Goal: Task Accomplishment & Management: Manage account settings

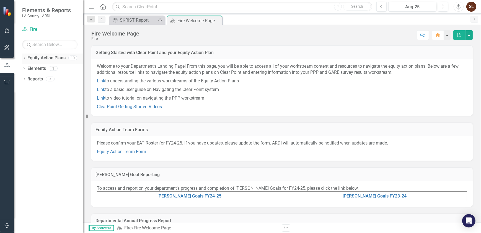
click at [25, 59] on icon "Dropdown" at bounding box center [24, 58] width 4 height 3
click at [25, 89] on icon "Dropdown" at bounding box center [24, 89] width 4 height 3
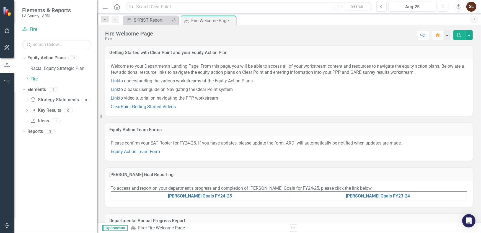
drag, startPoint x: 84, startPoint y: 99, endPoint x: 97, endPoint y: 96, distance: 12.7
click at [97, 96] on div "Resize" at bounding box center [99, 116] width 4 height 233
click at [29, 79] on icon "Dropdown" at bounding box center [27, 78] width 4 height 3
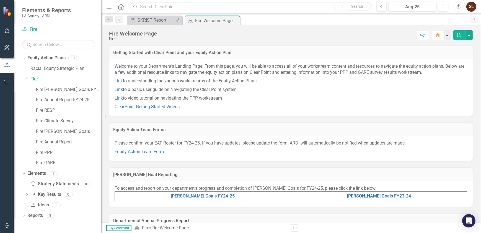
drag, startPoint x: 98, startPoint y: 109, endPoint x: 101, endPoint y: 105, distance: 4.5
click at [101, 105] on div "Resize" at bounding box center [103, 116] width 4 height 233
click at [53, 92] on link "Fire [PERSON_NAME] Goals FY24-25" at bounding box center [68, 89] width 65 height 6
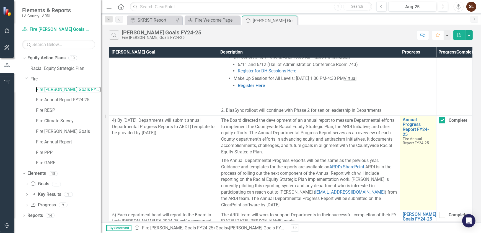
scroll to position [721, 0]
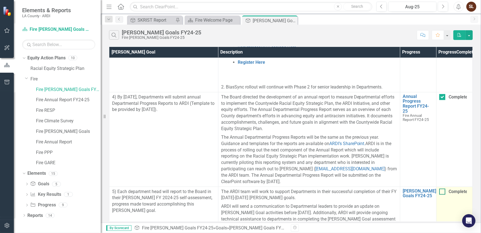
click at [442, 188] on div at bounding box center [442, 191] width 6 height 6
click at [442, 188] on input "Completed" at bounding box center [441, 190] width 4 height 4
checkbox input "true"
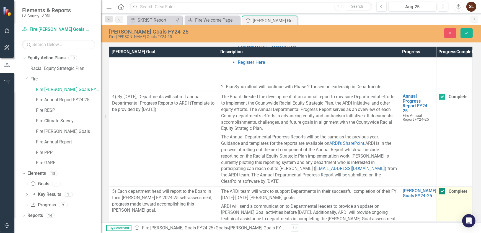
scroll to position [721, 0]
click at [466, 33] on icon "Save" at bounding box center [466, 33] width 5 height 4
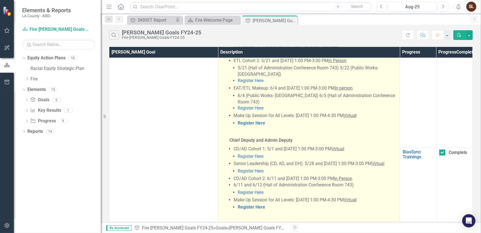
scroll to position [381, 0]
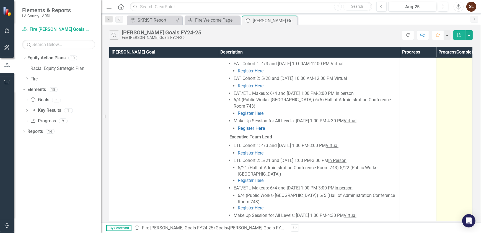
drag, startPoint x: 468, startPoint y: 132, endPoint x: 468, endPoint y: 83, distance: 49.0
click at [459, 67] on td "Completed" at bounding box center [454, 121] width 36 height 252
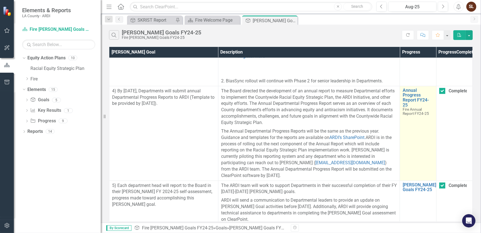
scroll to position [734, 0]
